Goal: Information Seeking & Learning: Learn about a topic

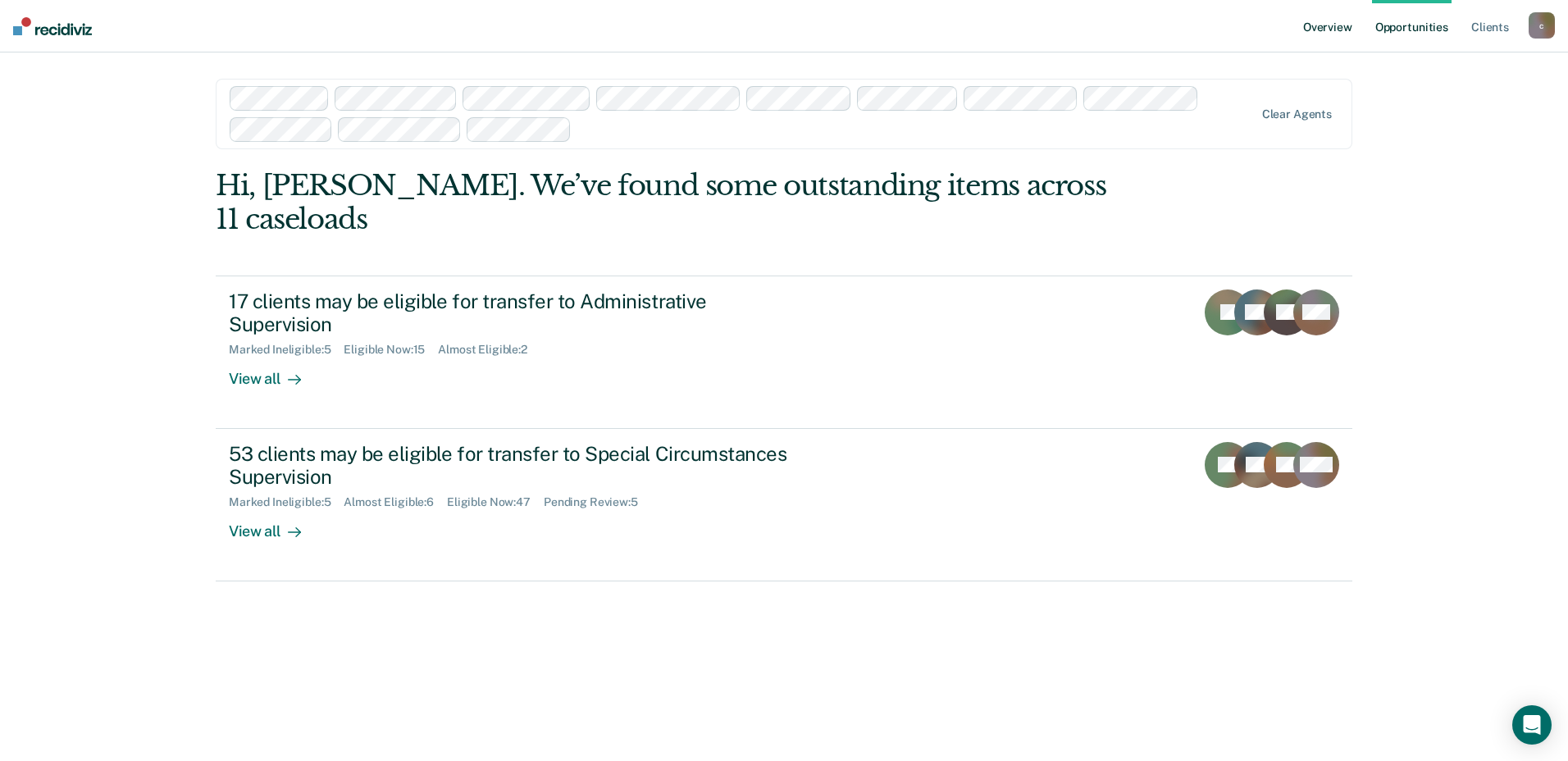
click at [1320, 29] on link "Overview" at bounding box center [1327, 26] width 56 height 53
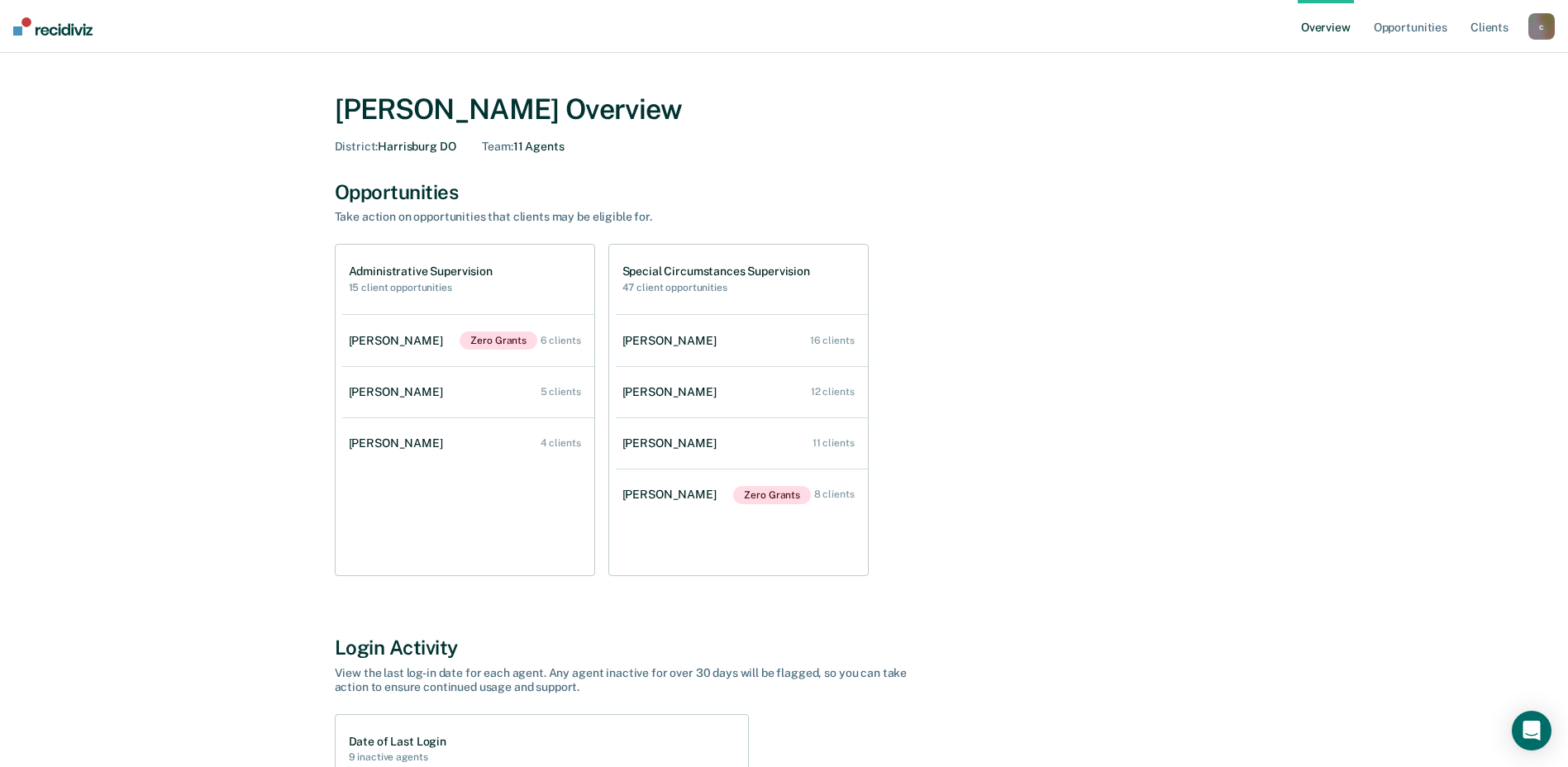
click at [416, 268] on h1 "Administrative Supervision" at bounding box center [421, 272] width 144 height 14
